Goal: Task Accomplishment & Management: Manage account settings

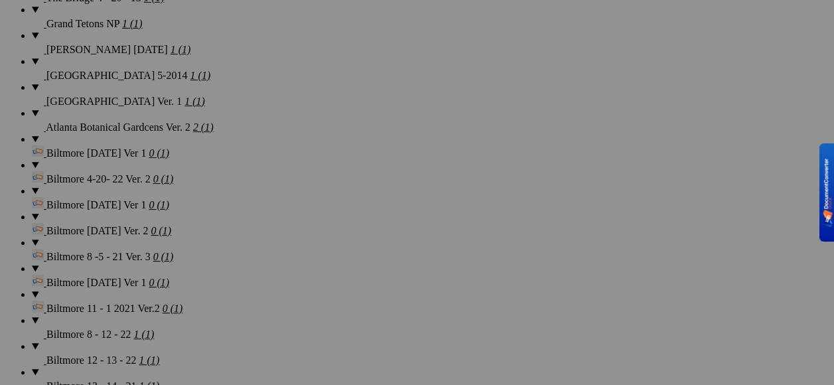
scroll to position [2032, 0]
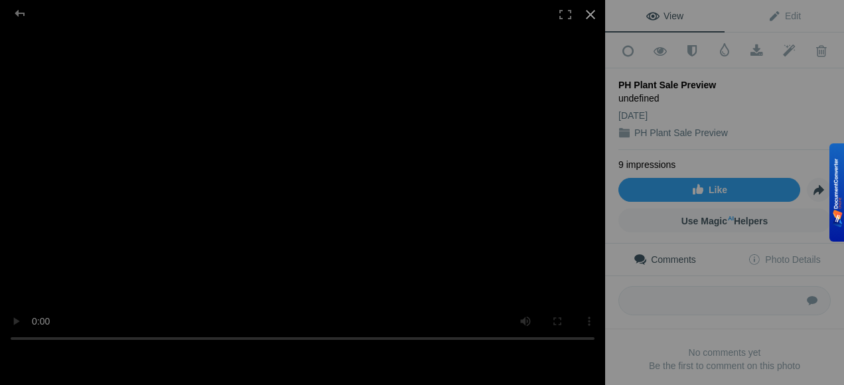
click at [590, 15] on div at bounding box center [590, 14] width 29 height 29
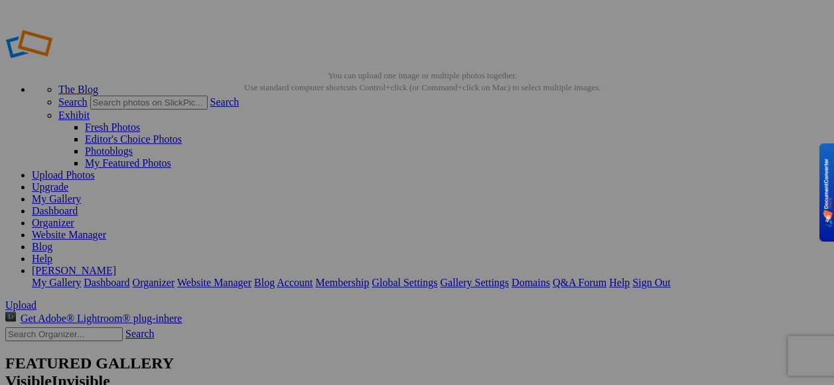
type input "PH Plant Sale Preview"
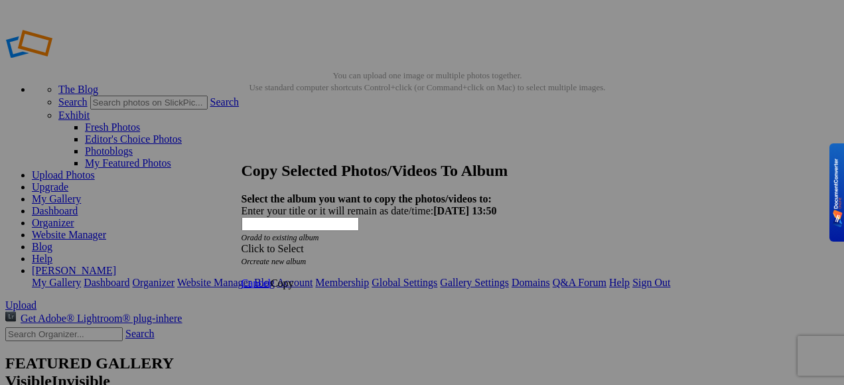
click at [241, 243] on span at bounding box center [241, 248] width 0 height 11
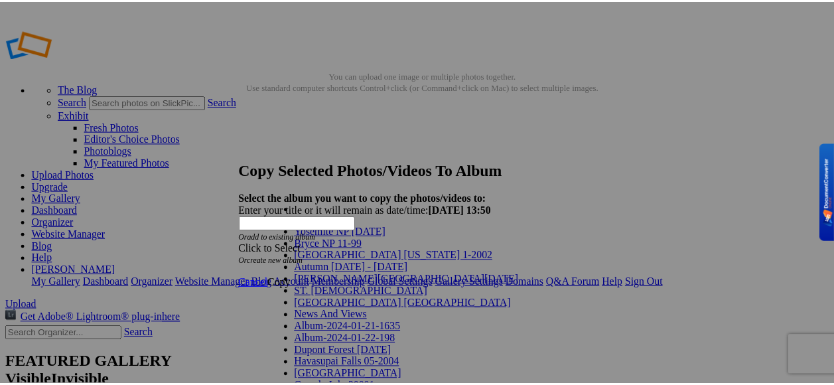
scroll to position [928, 0]
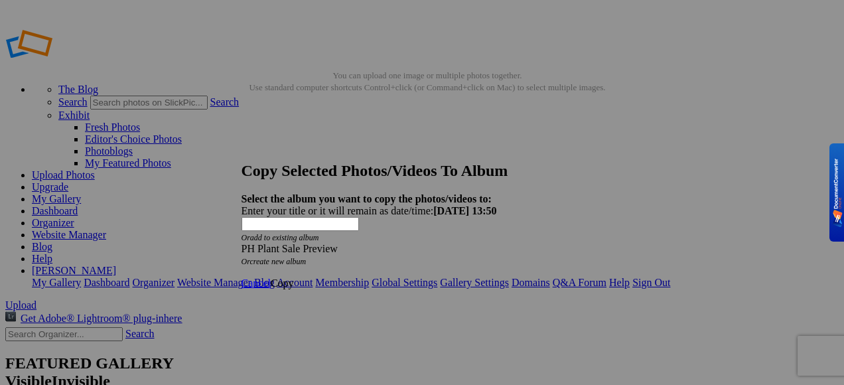
click at [294, 277] on span "Copy" at bounding box center [282, 282] width 23 height 11
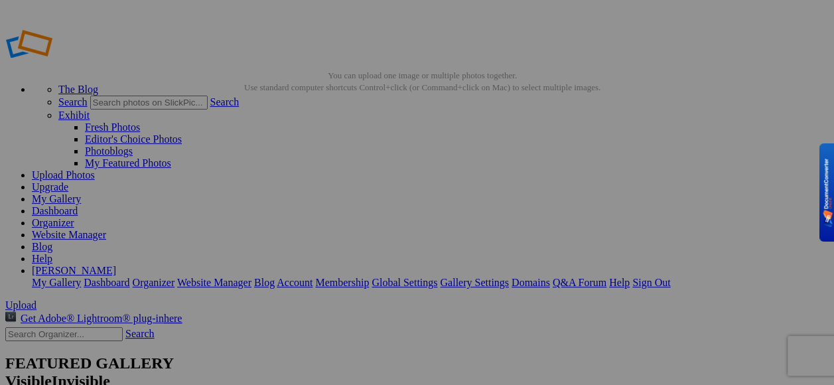
click at [81, 193] on link "My Gallery" at bounding box center [56, 198] width 49 height 11
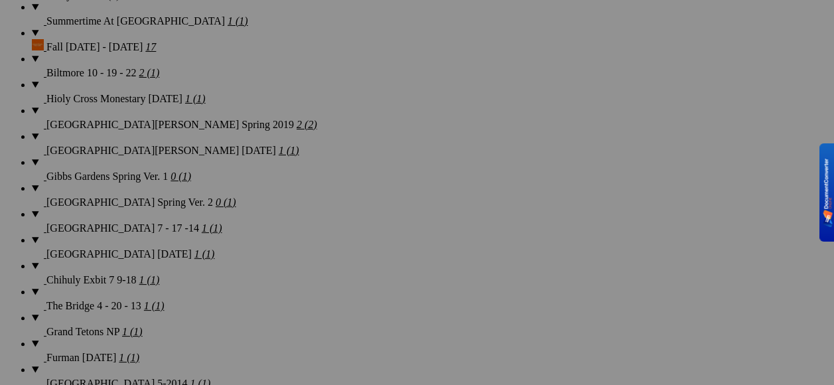
scroll to position [1857, 0]
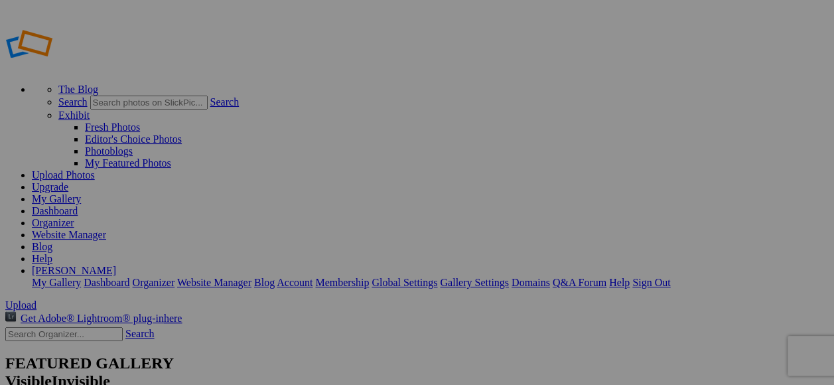
type input "PH Plant Sale 4 -18 & 19 2024"
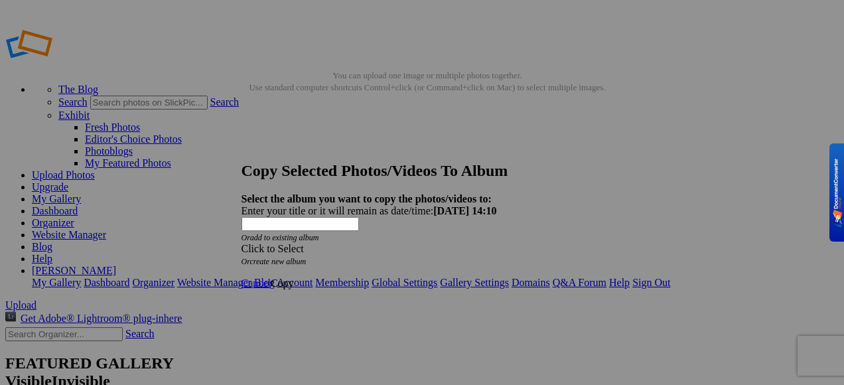
click at [482, 243] on div "Click to Select" at bounding box center [416, 249] width 351 height 12
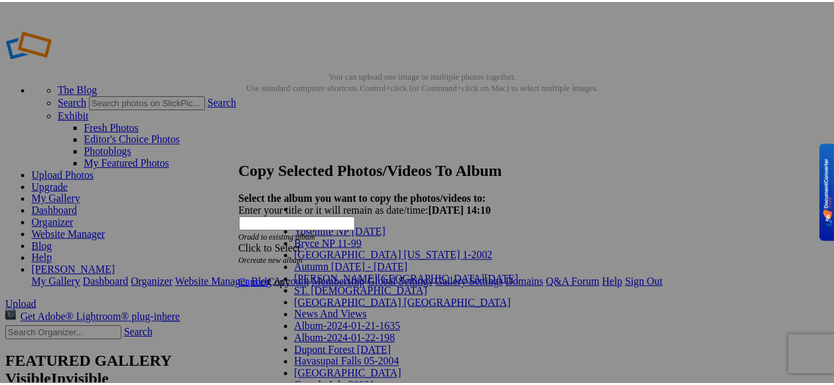
scroll to position [911, 0]
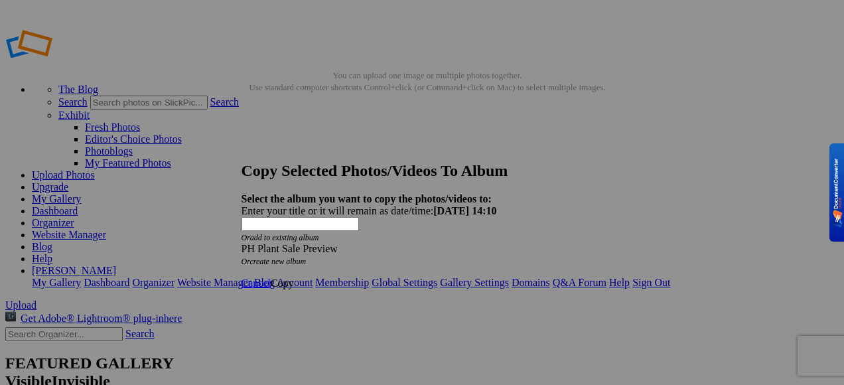
click at [294, 277] on span "Copy" at bounding box center [282, 282] width 23 height 11
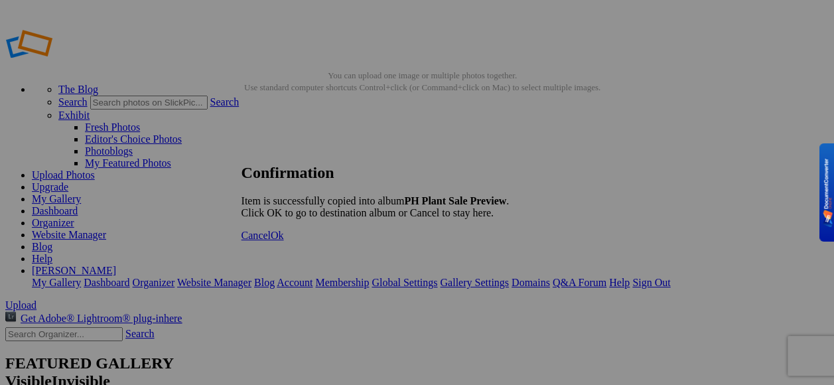
click at [284, 241] on span "Ok" at bounding box center [277, 234] width 13 height 11
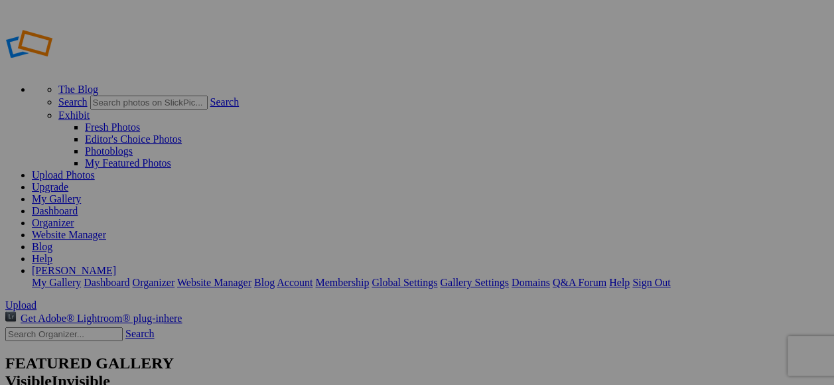
type input "PH Plant Sale Preview"
click at [81, 193] on link "My Gallery" at bounding box center [56, 198] width 49 height 11
